Goal: Task Accomplishment & Management: Manage account settings

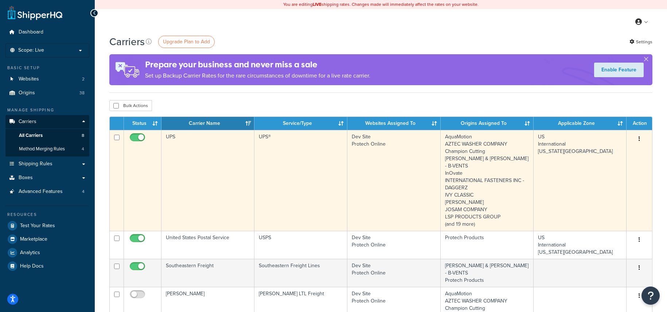
click at [639, 140] on icon "button" at bounding box center [638, 138] width 1 height 5
click at [618, 151] on link "Edit" at bounding box center [610, 153] width 58 height 15
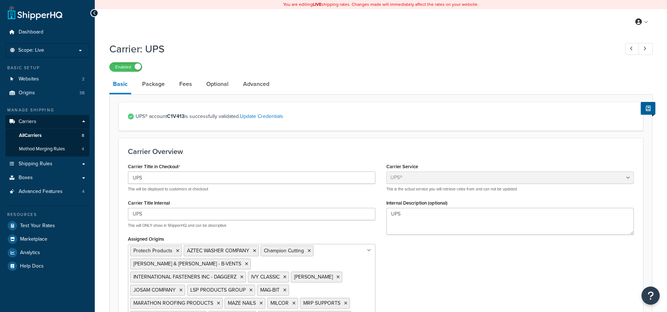
select select "ups"
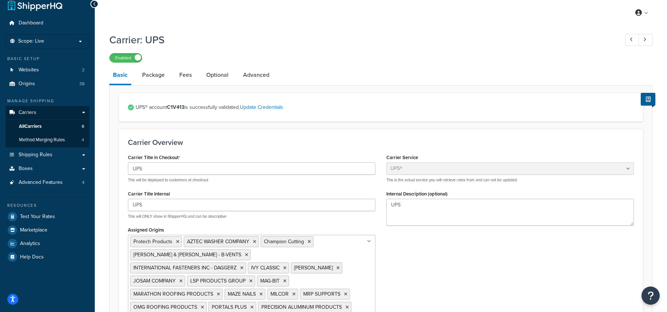
scroll to position [5, 0]
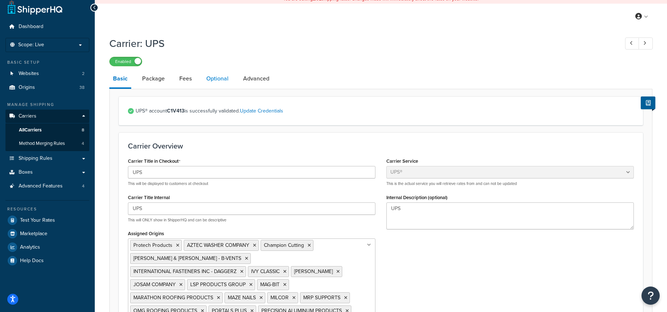
click at [214, 77] on link "Optional" at bounding box center [218, 78] width 30 height 17
select select "residential"
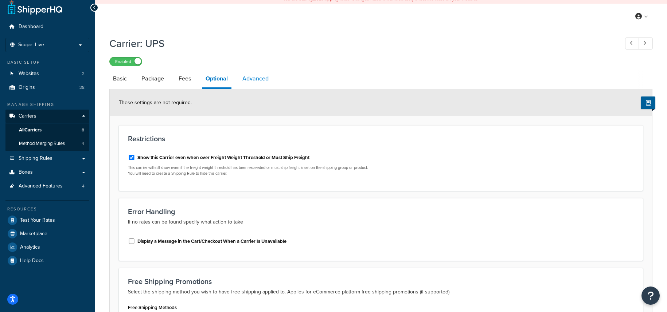
click at [253, 79] on link "Advanced" at bounding box center [256, 78] width 34 height 17
select select "false"
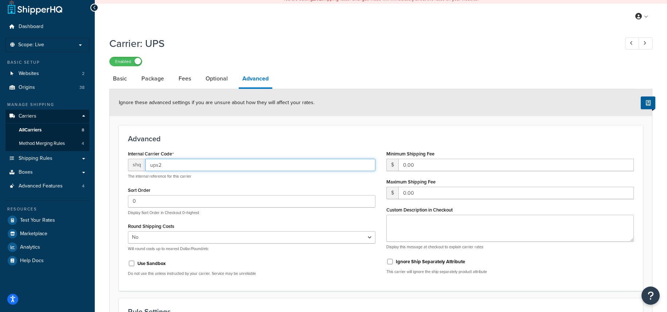
drag, startPoint x: 178, startPoint y: 165, endPoint x: 146, endPoint y: 163, distance: 32.1
click at [132, 165] on div "shq ups2" at bounding box center [251, 165] width 247 height 12
drag, startPoint x: 146, startPoint y: 154, endPoint x: 126, endPoint y: 153, distance: 20.8
click at [126, 153] on div "Internal Carrier Code shq ups2 The internal reference for this carrier Sort Ord…" at bounding box center [251, 215] width 258 height 133
click at [209, 166] on input "ups2" at bounding box center [260, 165] width 230 height 12
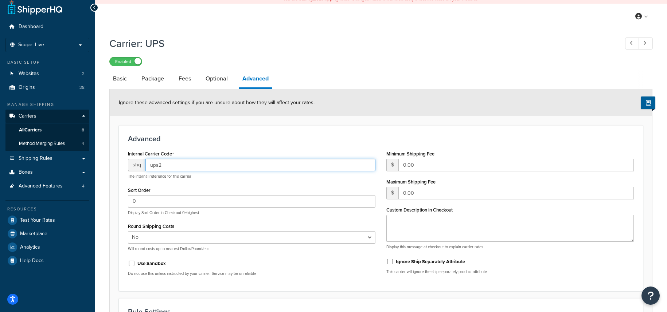
paste input "shqups2"
click at [160, 166] on input "ups2shqups2" at bounding box center [260, 165] width 230 height 12
type input "ups2"
click at [35, 128] on span "All Carriers" at bounding box center [30, 130] width 23 height 6
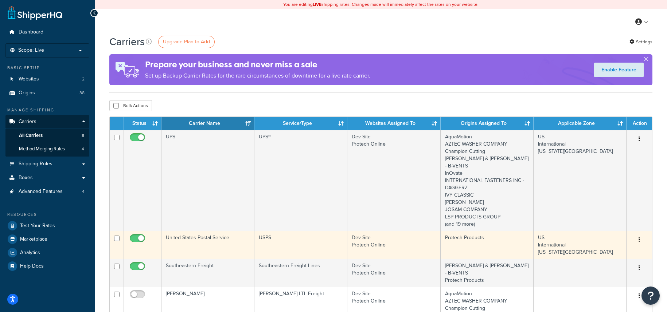
click at [639, 237] on icon "button" at bounding box center [638, 239] width 1 height 5
click at [611, 250] on link "Edit" at bounding box center [610, 247] width 58 height 15
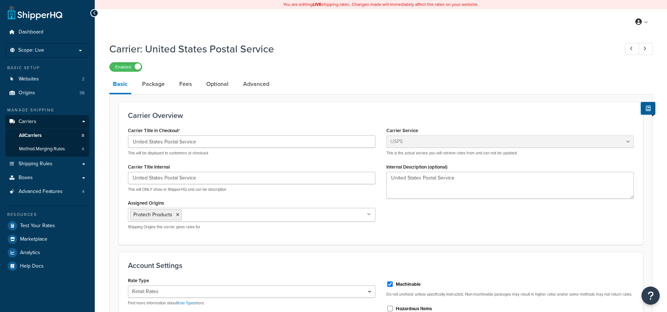
select select "usps"
click at [255, 83] on link "Advanced" at bounding box center [256, 83] width 34 height 17
select select "false"
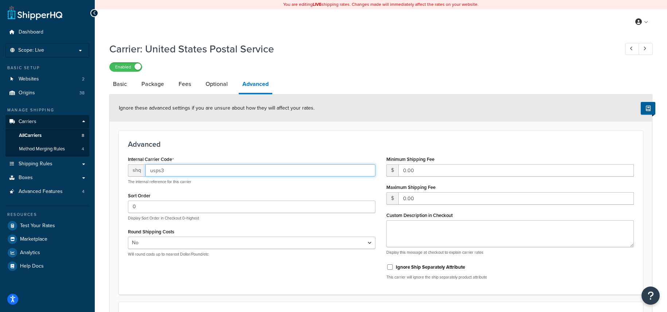
click at [152, 169] on input "usps3" at bounding box center [260, 170] width 230 height 12
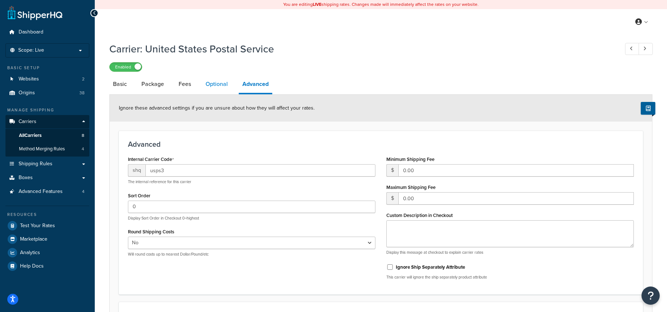
click at [220, 89] on link "Optional" at bounding box center [217, 83] width 30 height 17
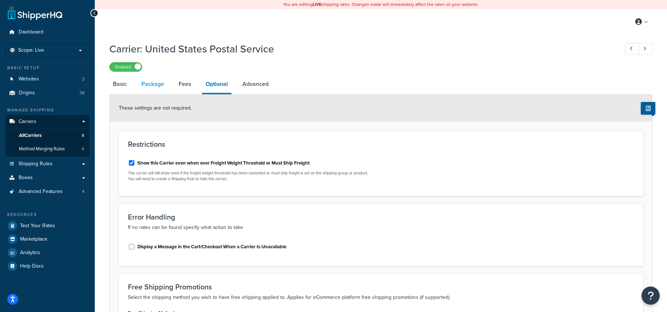
click at [149, 82] on link "Package" at bounding box center [153, 83] width 30 height 17
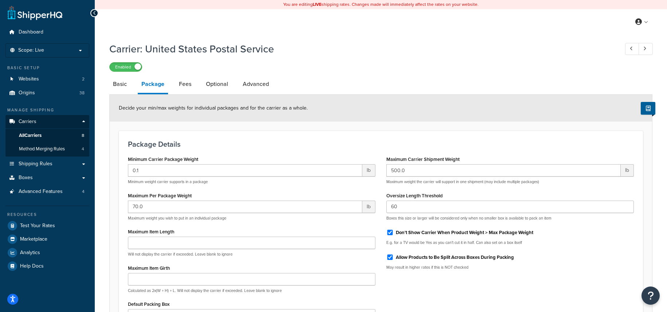
drag, startPoint x: 188, startPoint y: 84, endPoint x: 173, endPoint y: 86, distance: 14.7
click at [188, 84] on link "Fees" at bounding box center [185, 83] width 20 height 17
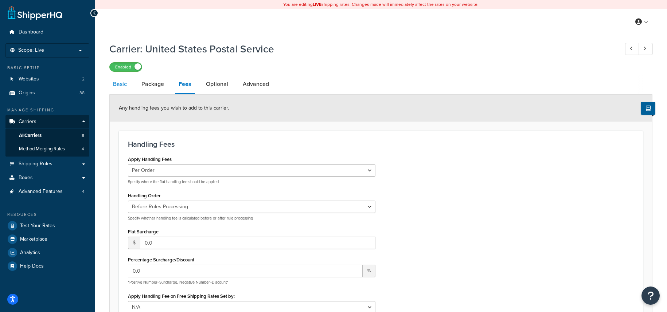
click at [116, 83] on link "Basic" at bounding box center [119, 83] width 21 height 17
select select "usps"
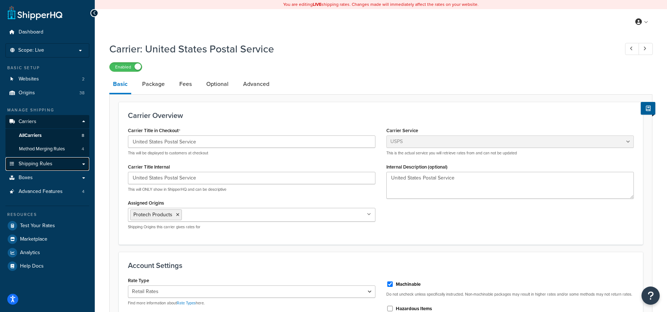
click at [39, 161] on span "Shipping Rules" at bounding box center [36, 164] width 34 height 6
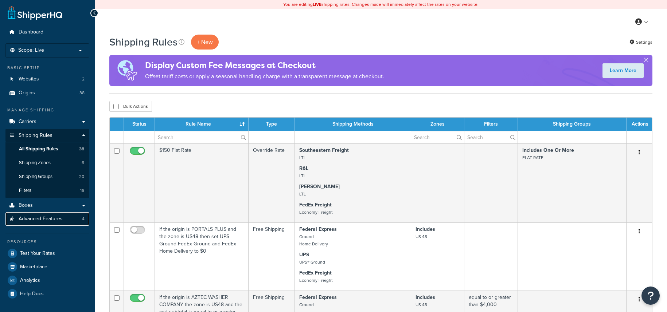
click at [34, 220] on span "Advanced Features" at bounding box center [41, 219] width 44 height 6
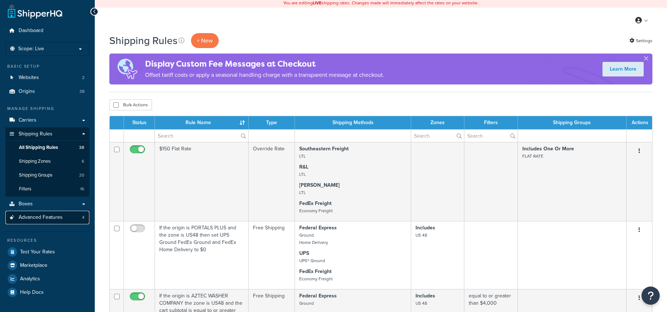
scroll to position [2, 0]
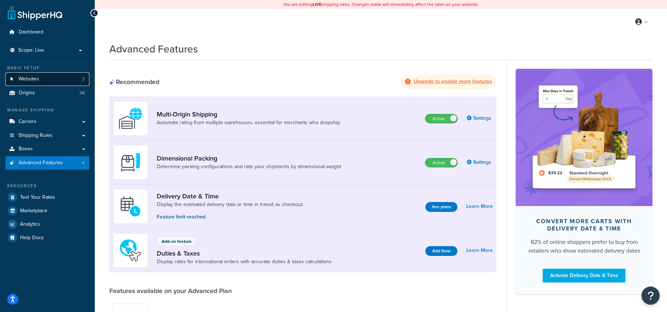
click at [49, 77] on link "Websites 2" at bounding box center [47, 79] width 84 height 13
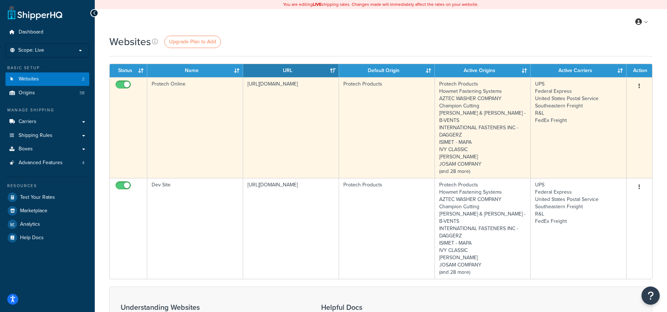
click at [643, 85] on button "button" at bounding box center [639, 87] width 10 height 12
click at [608, 97] on link "Edit" at bounding box center [610, 100] width 58 height 15
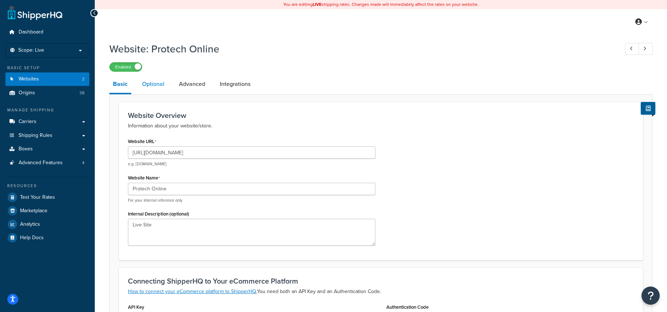
click at [151, 82] on link "Optional" at bounding box center [153, 83] width 30 height 17
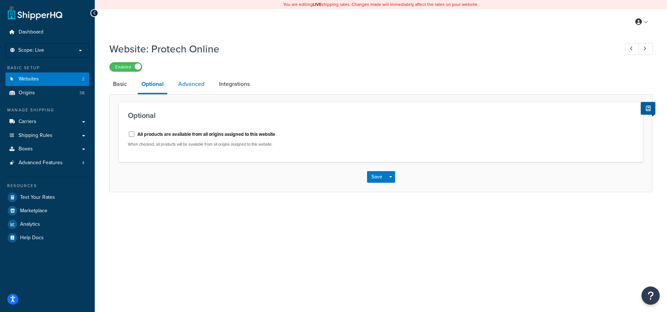
click at [190, 85] on link "Advanced" at bounding box center [192, 83] width 34 height 17
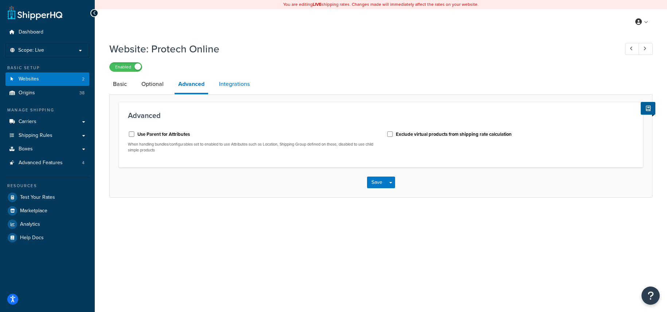
click at [233, 87] on link "Integrations" at bounding box center [234, 83] width 38 height 17
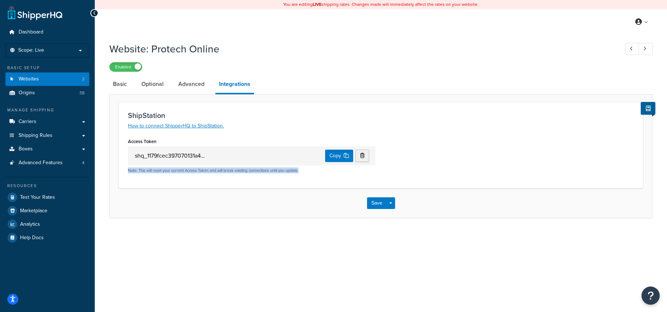
drag, startPoint x: 293, startPoint y: 171, endPoint x: 127, endPoint y: 169, distance: 166.5
click at [127, 169] on div "Access Token shq_1179fcec397070131a48bdb121465bc340f1fa1d Copy Note: This will …" at bounding box center [251, 157] width 258 height 43
click at [190, 86] on link "Advanced" at bounding box center [192, 83] width 34 height 17
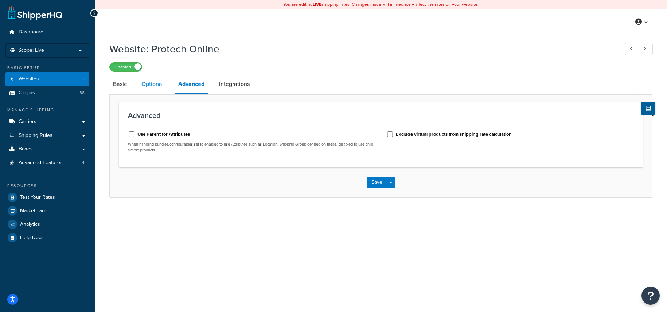
click at [157, 86] on link "Optional" at bounding box center [153, 83] width 30 height 17
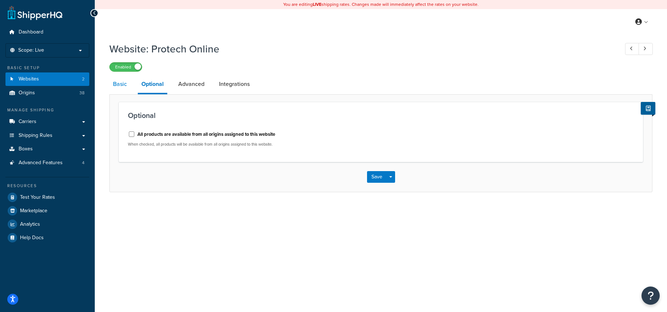
click at [123, 87] on link "Basic" at bounding box center [119, 83] width 21 height 17
